Goal: Task Accomplishment & Management: Manage account settings

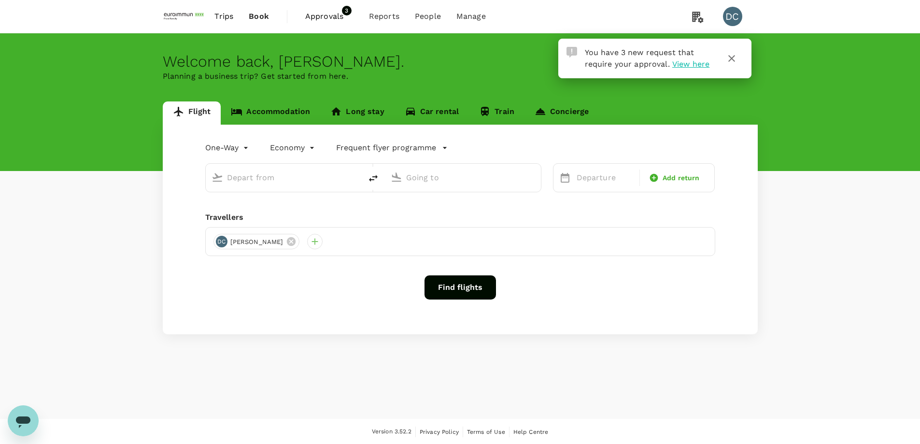
type input "roundtrip"
type input "[GEOGRAPHIC_DATA], [GEOGRAPHIC_DATA] (any)"
type input "Singapore Changi (SIN)"
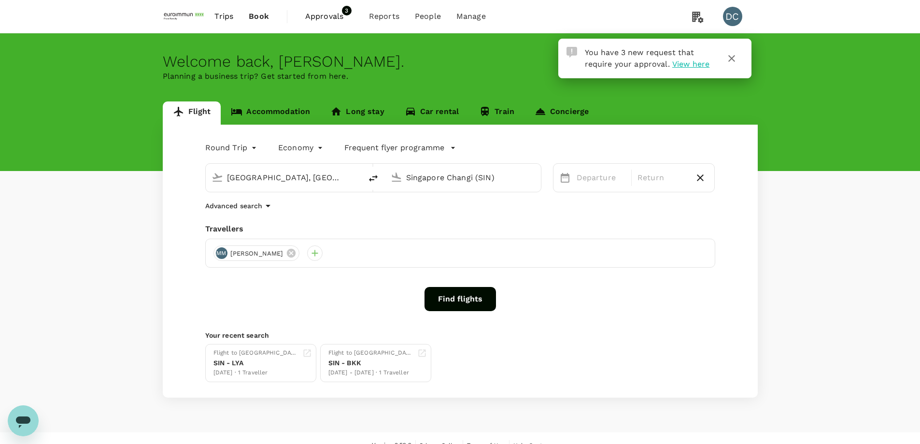
click at [325, 17] on span "Approvals" at bounding box center [329, 17] width 48 height 12
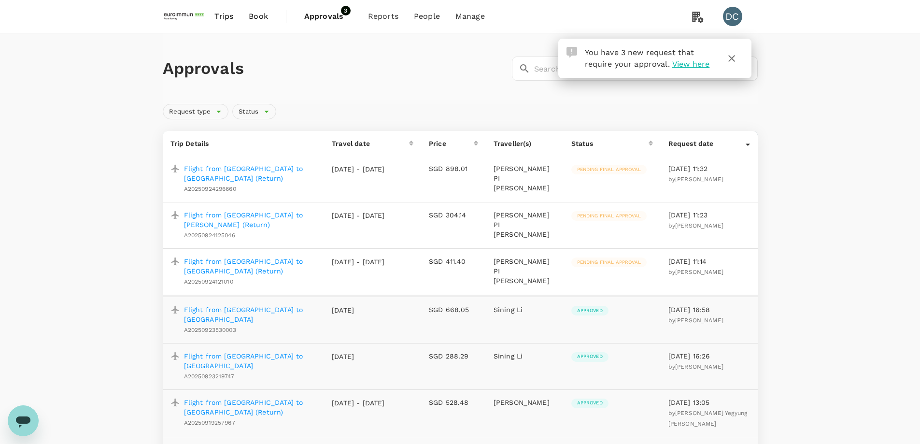
click at [268, 210] on p "Flight from [GEOGRAPHIC_DATA] to [PERSON_NAME] (Return)" at bounding box center [250, 219] width 133 height 19
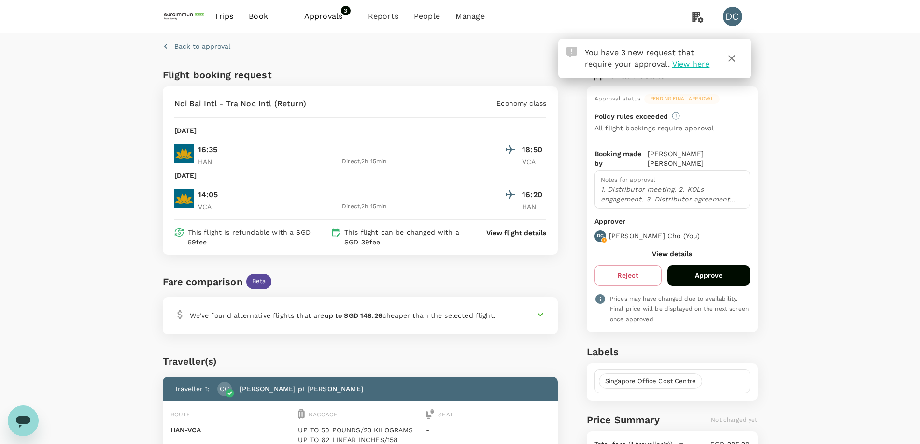
click at [731, 56] on icon "button" at bounding box center [732, 59] width 12 height 12
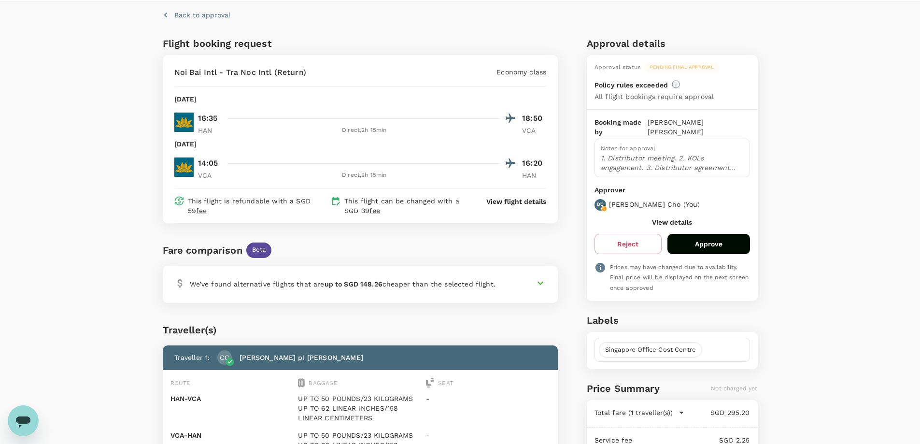
scroll to position [48, 0]
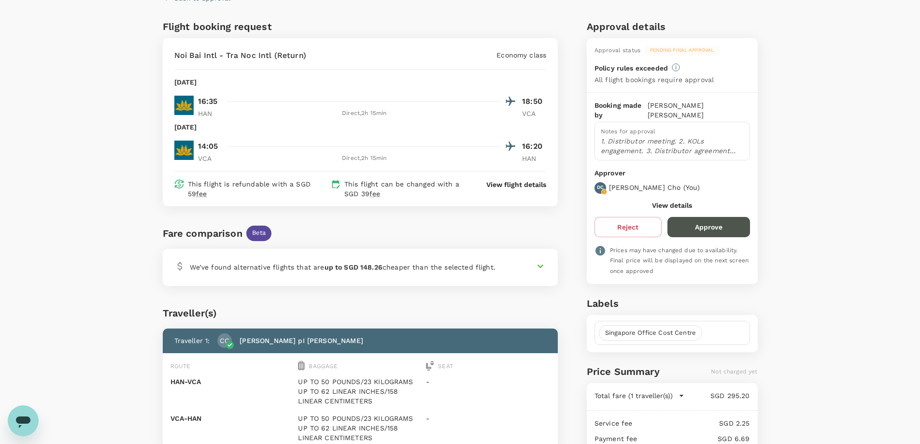
click at [718, 217] on button "Approve" at bounding box center [708, 227] width 83 height 20
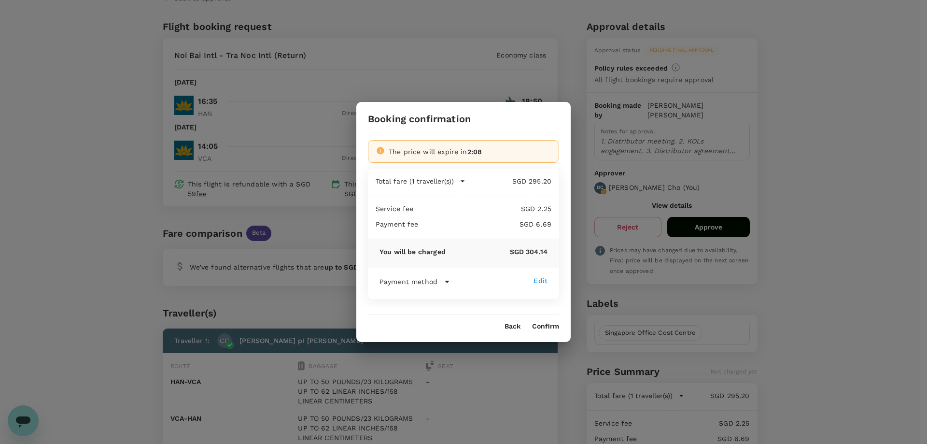
click at [540, 326] on button "Confirm" at bounding box center [545, 327] width 27 height 8
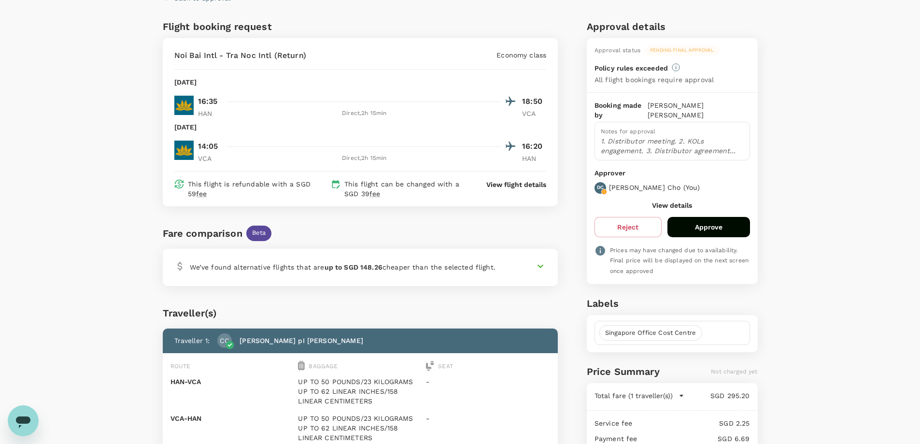
scroll to position [1, 0]
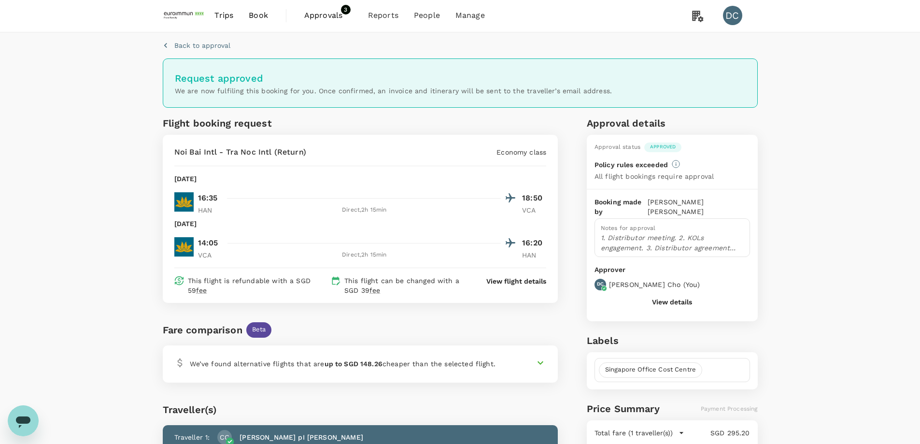
drag, startPoint x: 216, startPoint y: 179, endPoint x: 241, endPoint y: 178, distance: 24.6
click at [197, 178] on p "[DATE]" at bounding box center [185, 179] width 23 height 10
copy p "[DATE]"
drag, startPoint x: 198, startPoint y: 210, endPoint x: 219, endPoint y: 210, distance: 20.3
click at [219, 210] on p "HAN" at bounding box center [210, 210] width 24 height 10
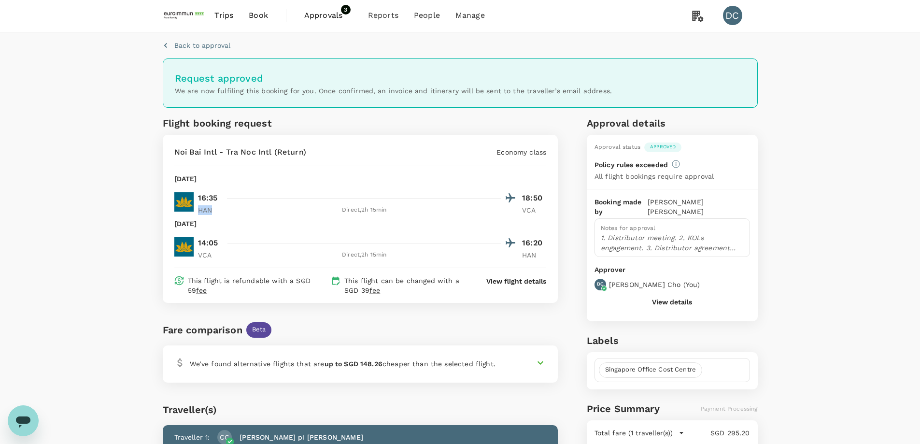
copy p "HAN"
drag, startPoint x: 199, startPoint y: 253, endPoint x: 222, endPoint y: 251, distance: 22.8
click at [222, 251] on p "VCA" at bounding box center [210, 255] width 24 height 10
copy p "VCA"
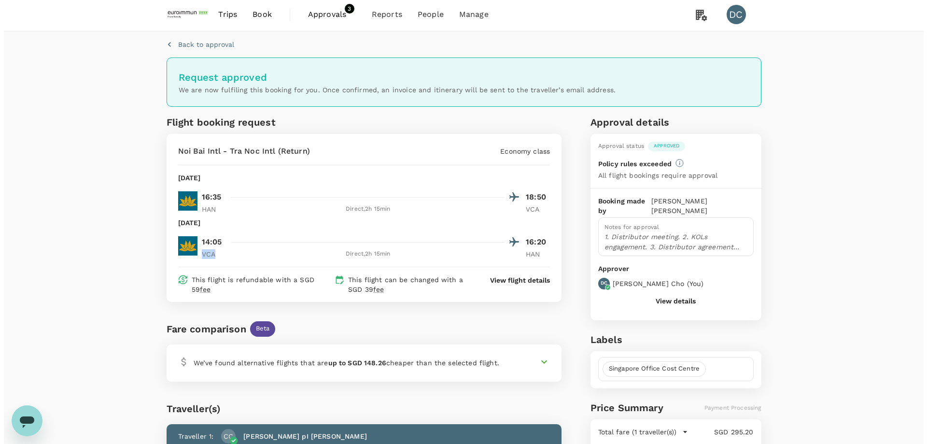
scroll to position [0, 0]
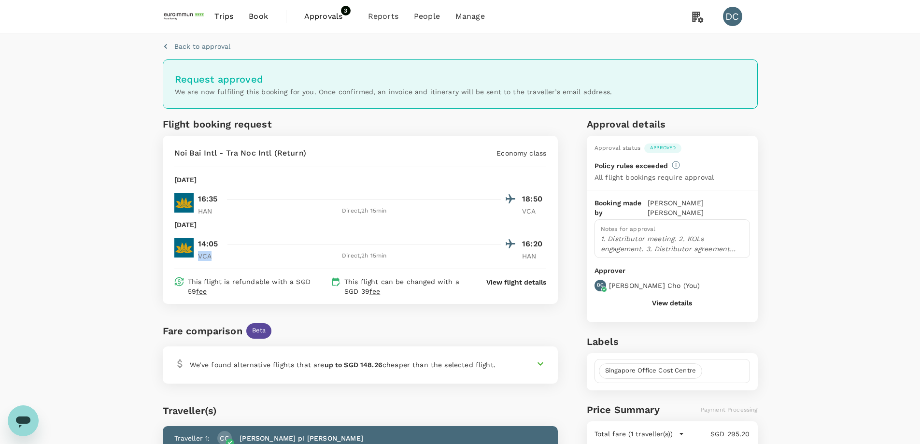
click at [328, 16] on span "Approvals" at bounding box center [328, 17] width 48 height 12
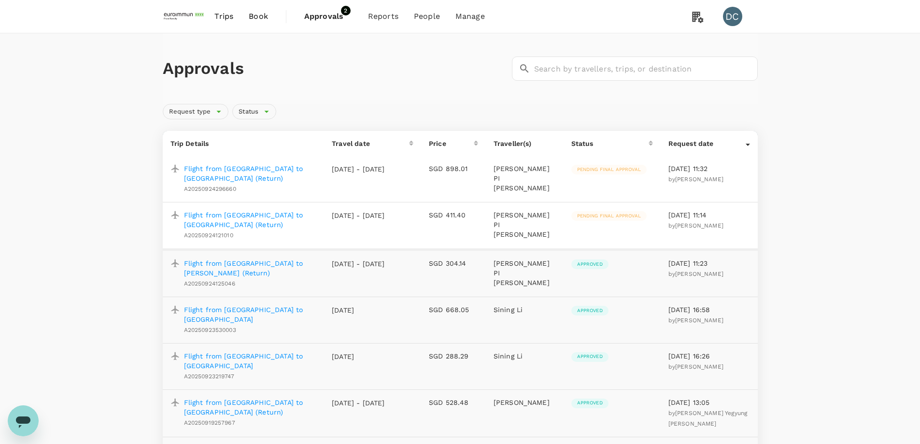
click at [277, 210] on p "Flight from [GEOGRAPHIC_DATA] to [GEOGRAPHIC_DATA] (Return)" at bounding box center [250, 219] width 133 height 19
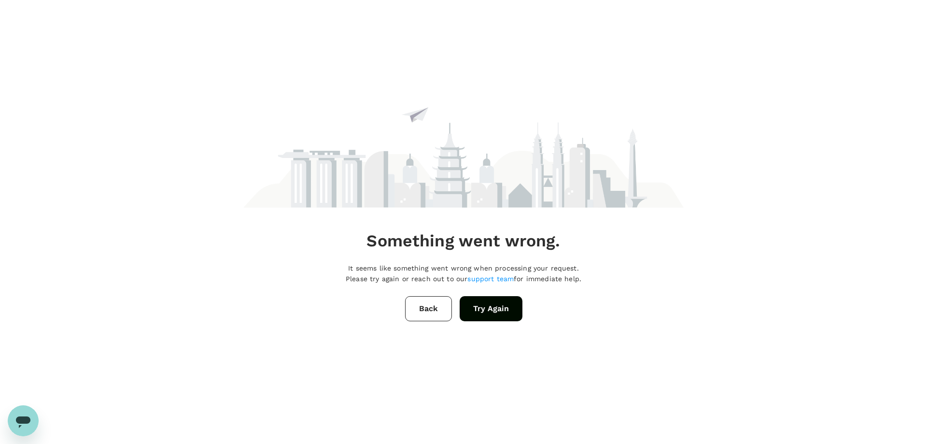
click at [421, 306] on button "Back" at bounding box center [428, 308] width 47 height 25
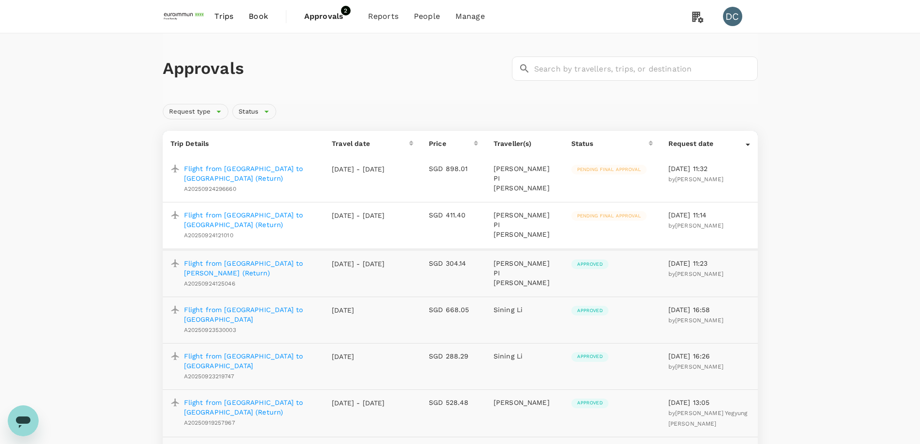
click at [298, 210] on p "Flight from [GEOGRAPHIC_DATA] to [GEOGRAPHIC_DATA] (Return)" at bounding box center [250, 219] width 133 height 19
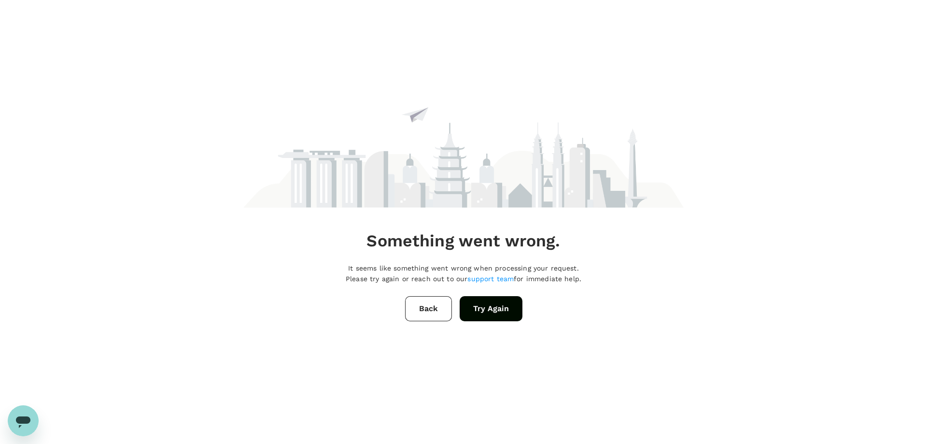
click at [463, 312] on button "Try Again" at bounding box center [491, 308] width 63 height 25
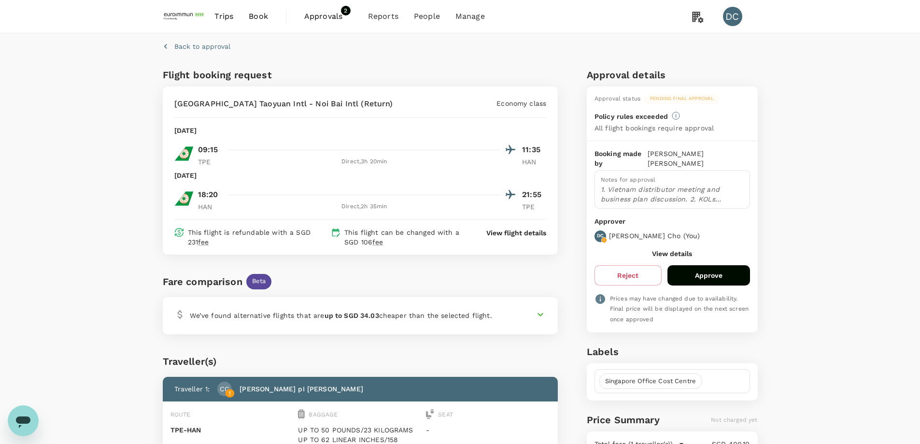
drag, startPoint x: 208, startPoint y: 176, endPoint x: 230, endPoint y: 177, distance: 22.2
click at [197, 177] on p "[DATE]" at bounding box center [185, 175] width 23 height 10
copy p "08 Nov"
drag, startPoint x: 199, startPoint y: 207, endPoint x: 217, endPoint y: 207, distance: 17.9
click at [217, 207] on p "HAN" at bounding box center [210, 207] width 24 height 10
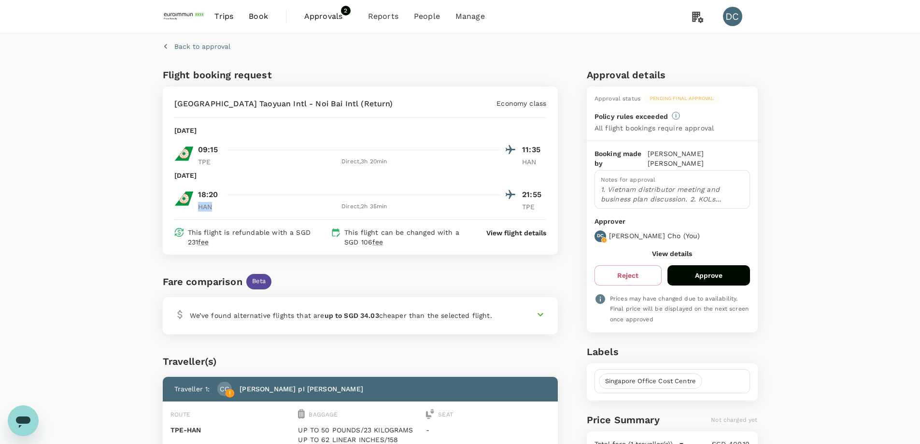
copy p "HAN"
click at [718, 265] on button "Approve" at bounding box center [708, 275] width 83 height 20
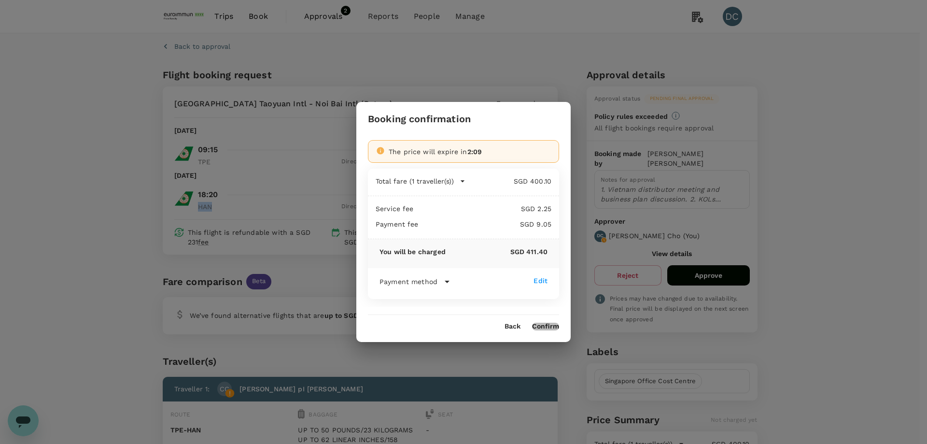
click at [544, 324] on button "Confirm" at bounding box center [545, 327] width 27 height 8
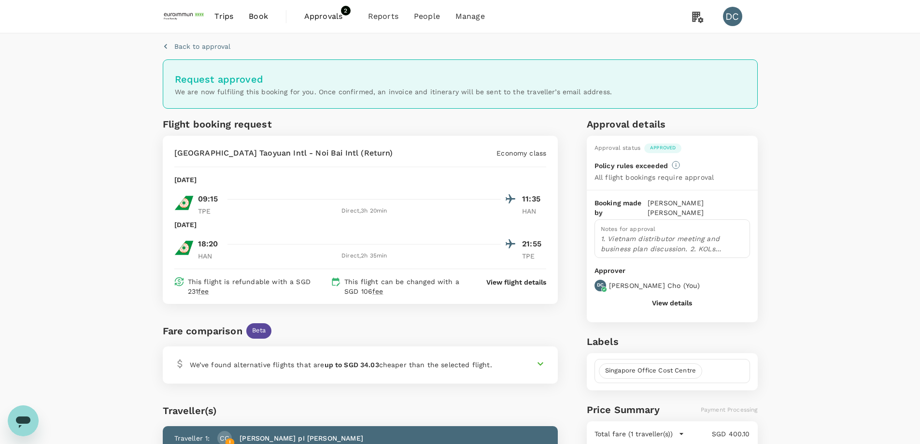
click at [321, 18] on span "Approvals" at bounding box center [328, 17] width 48 height 12
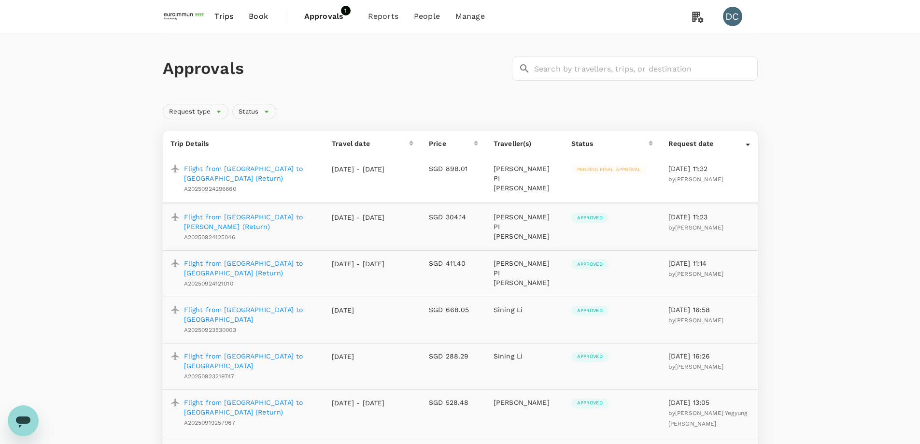
click at [299, 172] on p "Flight from [GEOGRAPHIC_DATA] to [GEOGRAPHIC_DATA] (Return)" at bounding box center [250, 173] width 133 height 19
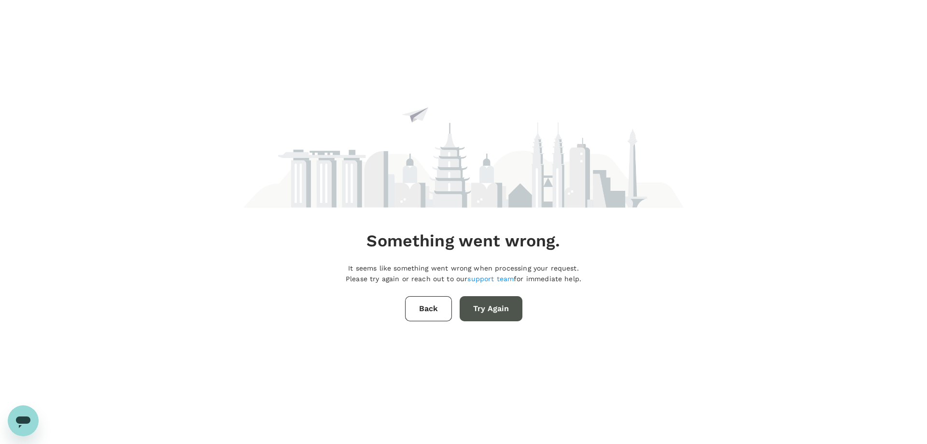
click at [476, 310] on button "Try Again" at bounding box center [491, 308] width 63 height 25
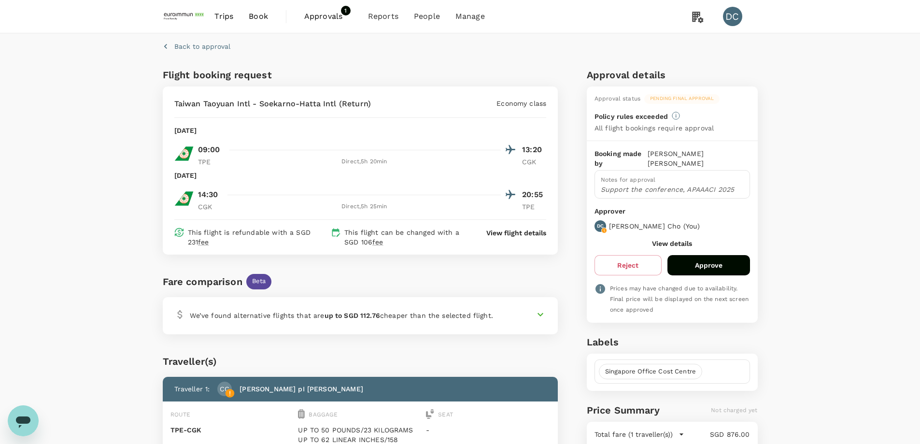
drag, startPoint x: 209, startPoint y: 130, endPoint x: 232, endPoint y: 130, distance: 23.2
click at [197, 130] on p "[DATE]" at bounding box center [185, 131] width 23 height 10
copy p "09 Oct"
click at [243, 203] on div "Direct , 5h 25min" at bounding box center [364, 207] width 273 height 10
drag, startPoint x: 203, startPoint y: 176, endPoint x: 224, endPoint y: 171, distance: 21.2
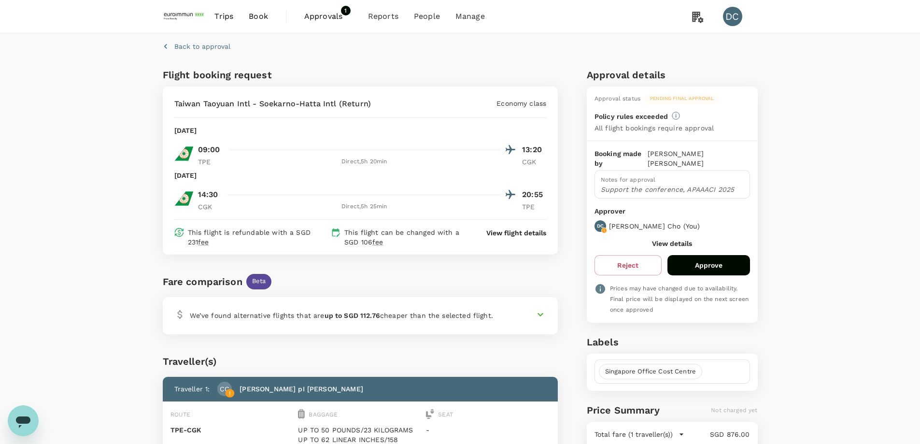
click at [197, 171] on p "Monday, 13 Oct 2025" at bounding box center [185, 175] width 23 height 10
copy p "13 Oct"
click at [406, 47] on link "Users" at bounding box center [448, 53] width 114 height 23
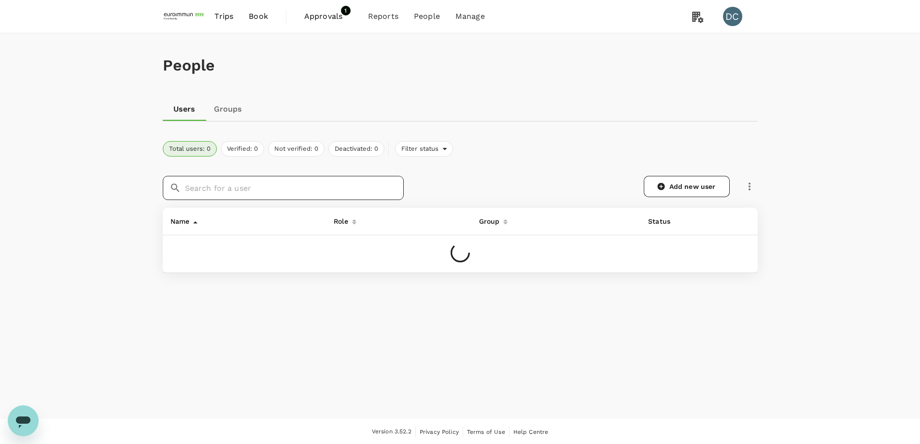
click at [316, 190] on input "text" at bounding box center [294, 188] width 219 height 24
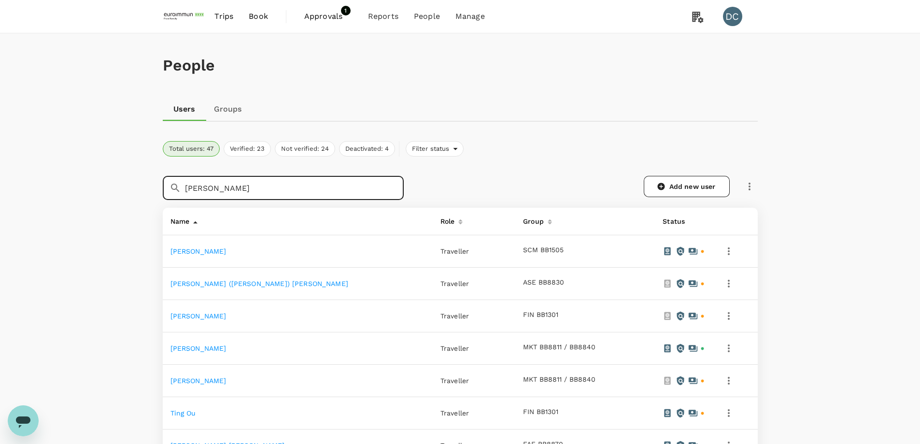
type input "chen"
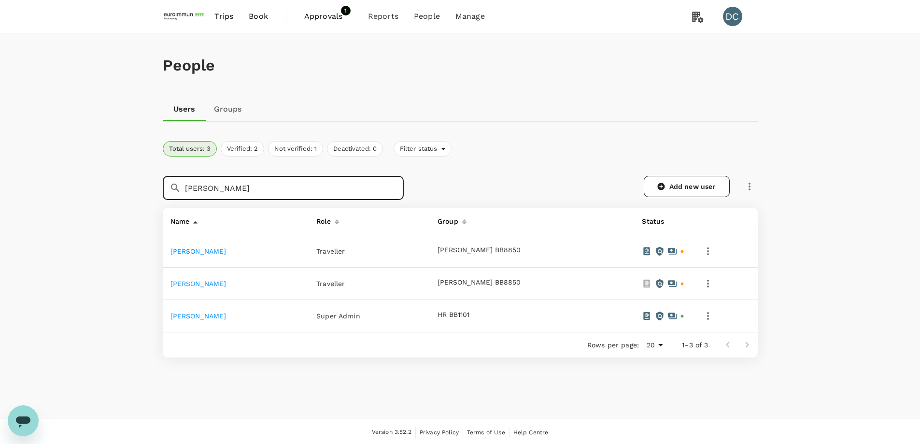
click at [196, 249] on link "[PERSON_NAME]" at bounding box center [198, 251] width 56 height 8
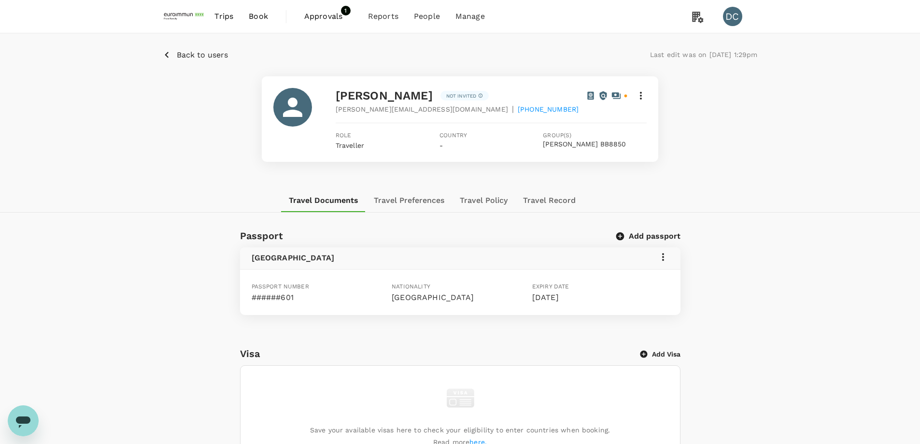
click at [639, 97] on icon at bounding box center [641, 96] width 12 height 12
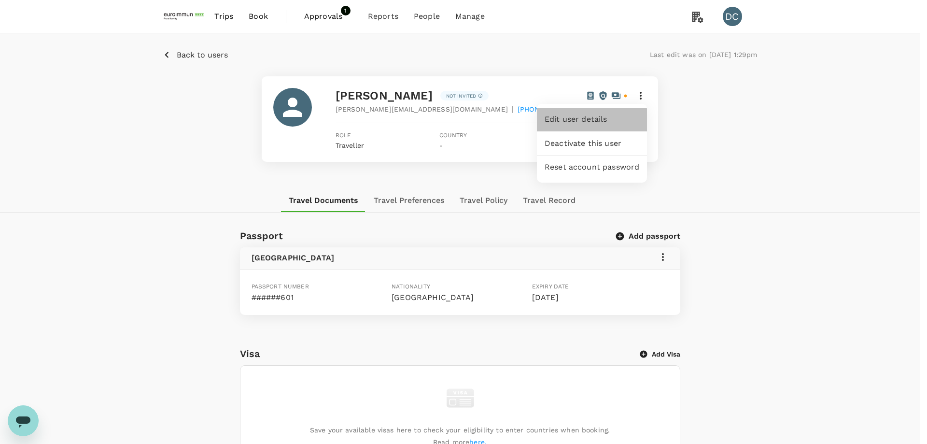
click at [601, 114] on span "Edit user details" at bounding box center [592, 119] width 95 height 12
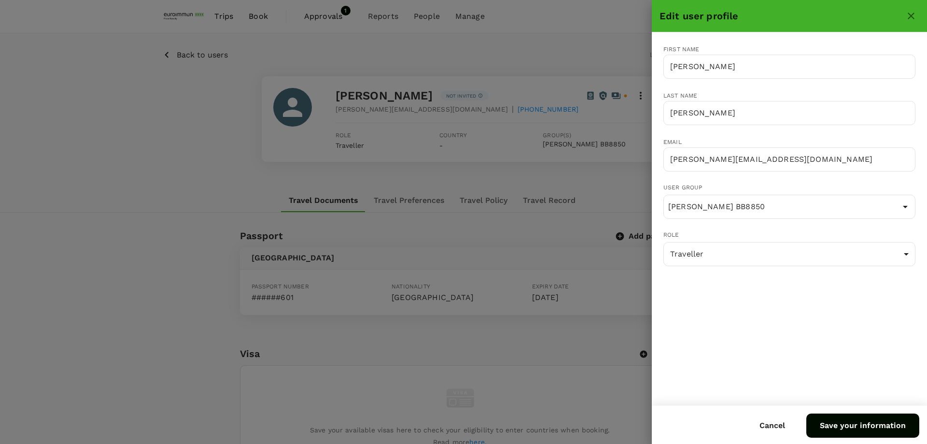
click at [196, 164] on div at bounding box center [463, 222] width 927 height 444
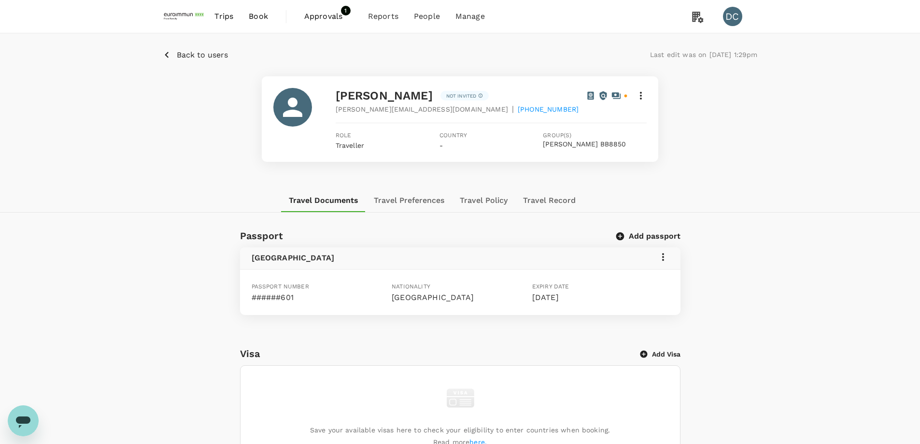
click at [425, 203] on button "Travel Preferences" at bounding box center [409, 200] width 86 height 23
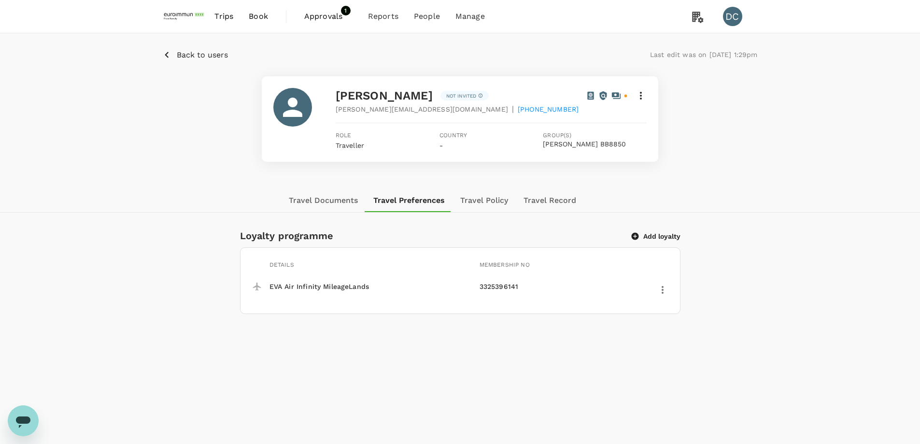
click at [486, 199] on button "Travel Policy" at bounding box center [483, 200] width 63 height 23
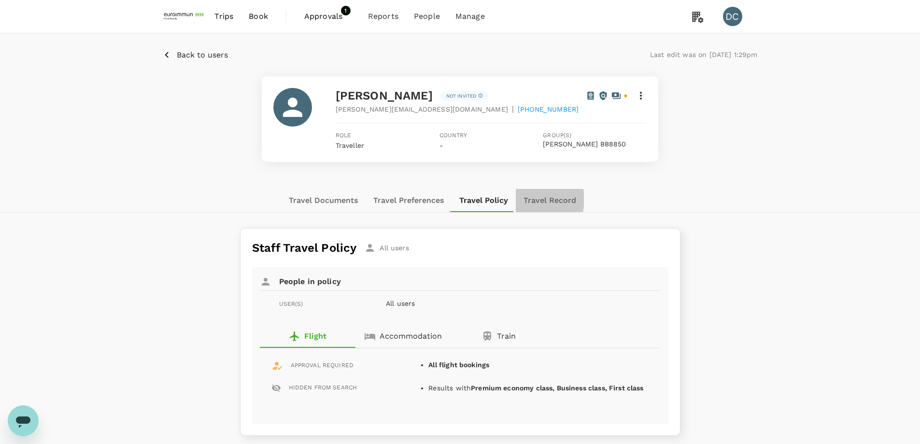
click at [529, 199] on button "Travel Record" at bounding box center [550, 200] width 68 height 23
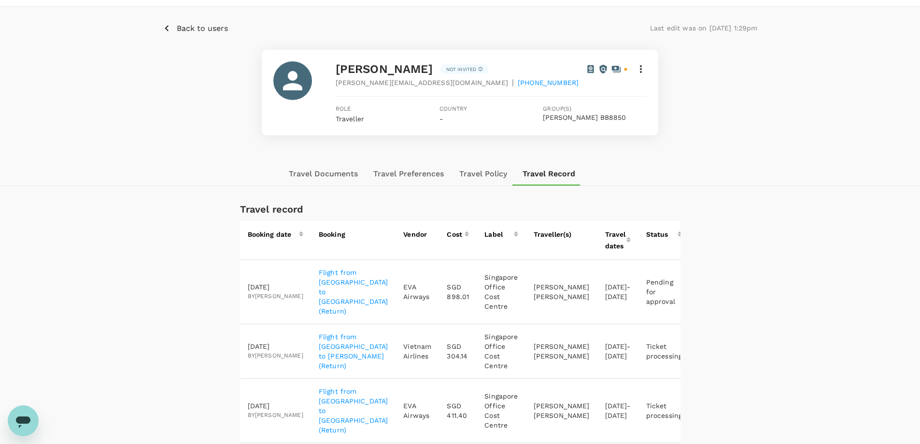
scroll to position [48, 0]
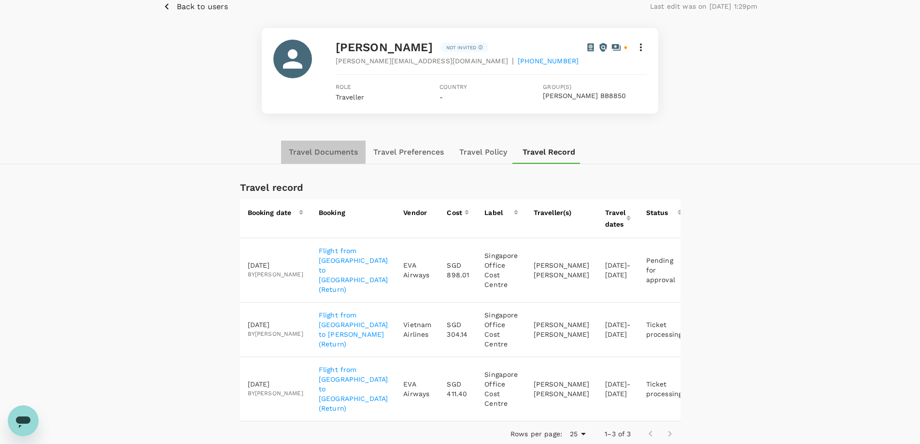
click at [321, 147] on button "Travel Documents" at bounding box center [323, 151] width 84 height 23
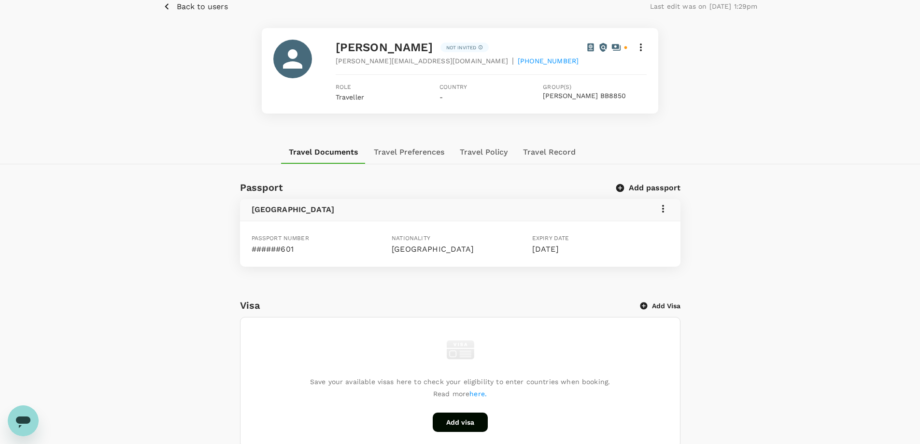
scroll to position [0, 0]
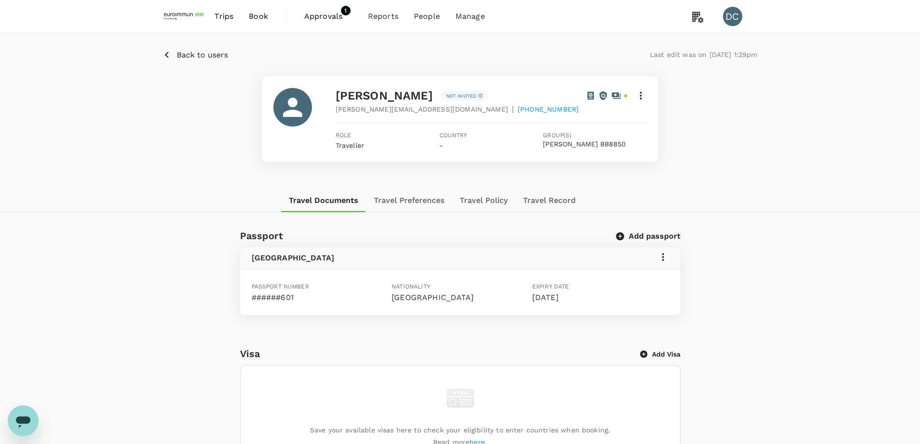
click at [332, 16] on span "Approvals" at bounding box center [328, 17] width 48 height 12
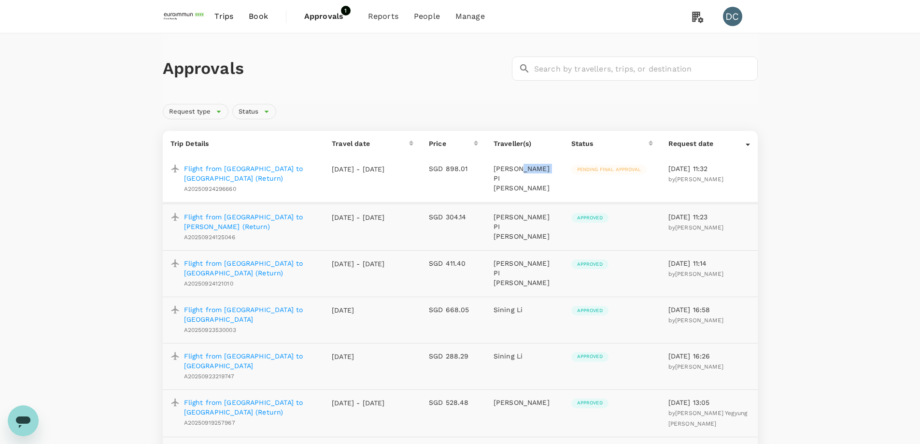
drag, startPoint x: 517, startPoint y: 169, endPoint x: 542, endPoint y: 170, distance: 25.6
click at [542, 170] on p "[PERSON_NAME] pI [PERSON_NAME]" at bounding box center [524, 178] width 62 height 29
click at [269, 212] on p "Flight from [GEOGRAPHIC_DATA] to [PERSON_NAME] (Return)" at bounding box center [250, 221] width 133 height 19
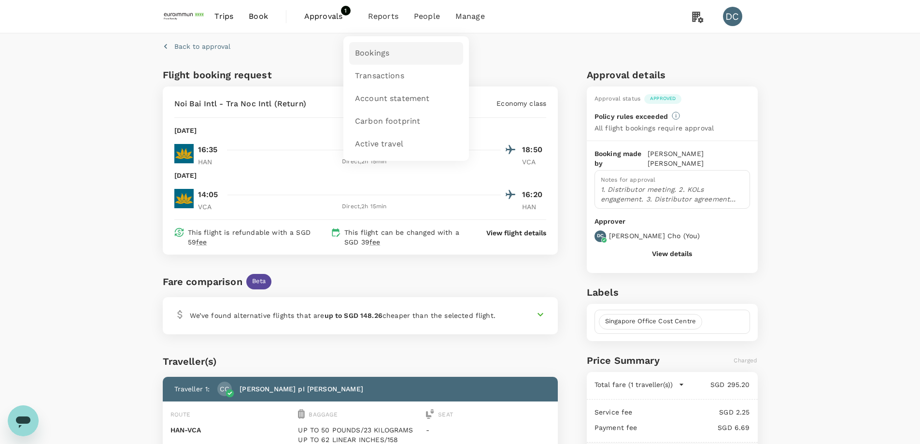
click at [383, 51] on span "Bookings" at bounding box center [372, 53] width 34 height 11
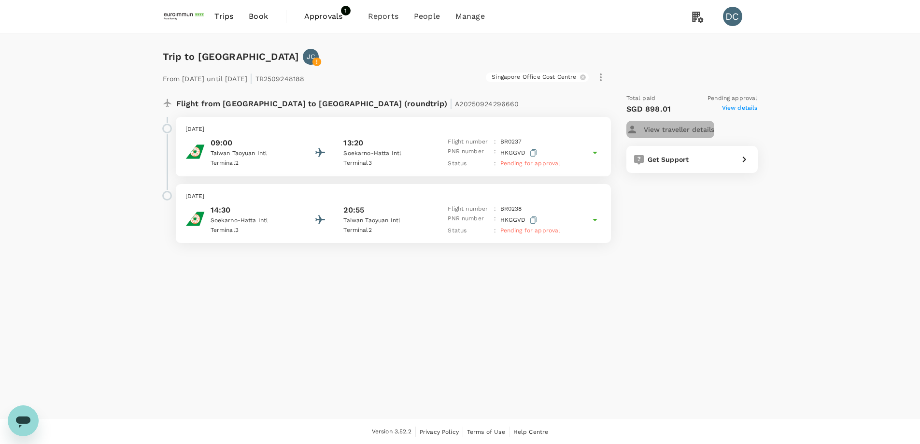
click at [678, 130] on p "View traveller details" at bounding box center [679, 130] width 70 height 10
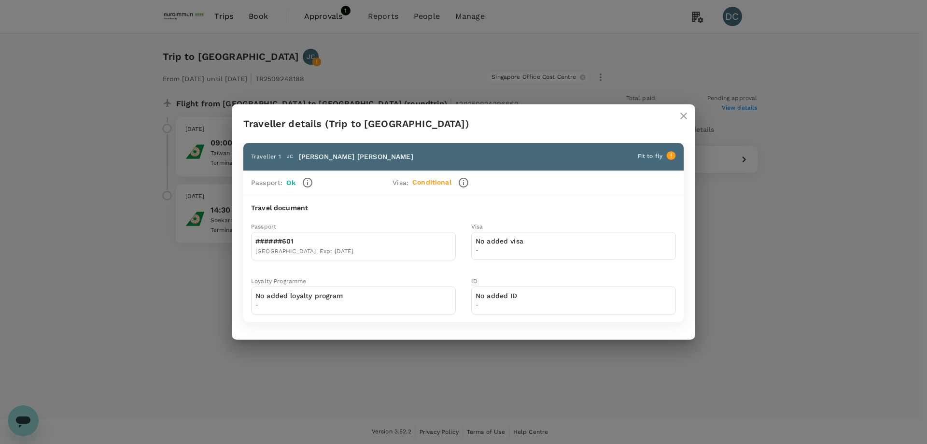
click at [684, 115] on icon "close" at bounding box center [683, 115] width 7 height 7
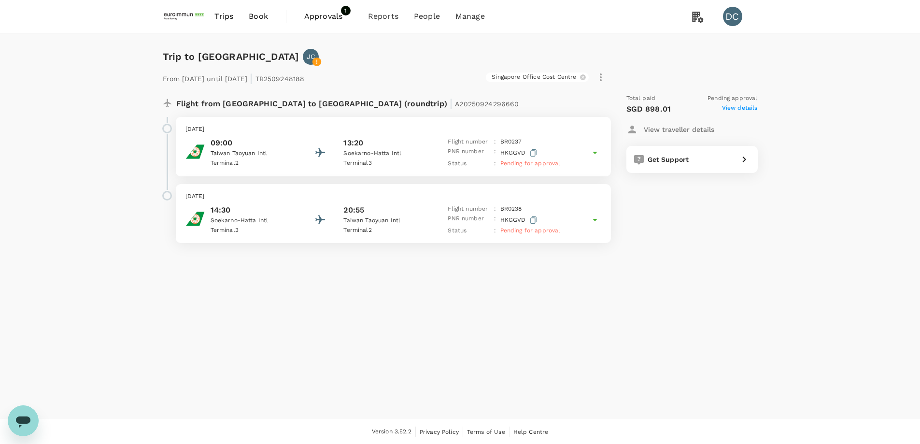
click at [318, 19] on span "Approvals" at bounding box center [328, 17] width 48 height 12
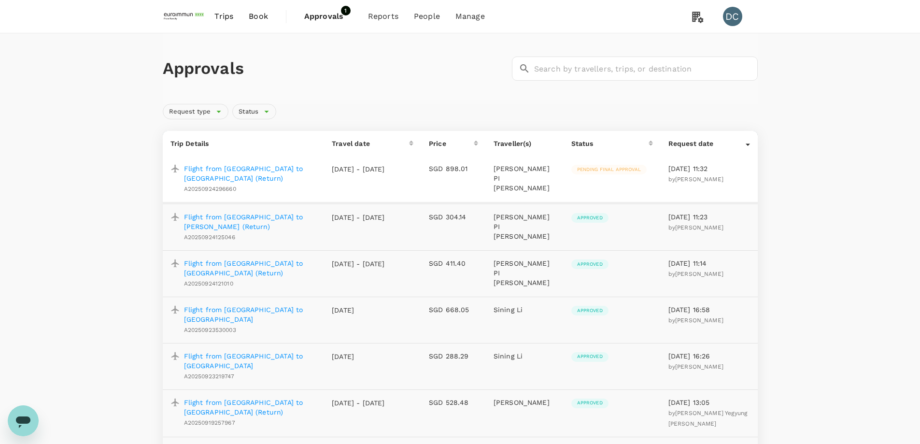
click at [221, 15] on span "Trips" at bounding box center [223, 17] width 19 height 12
